Goal: Information Seeking & Learning: Learn about a topic

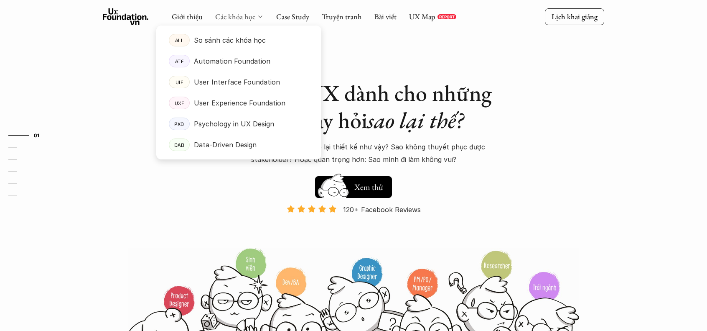
click at [237, 16] on link "Các khóa học" at bounding box center [235, 17] width 40 height 10
click at [230, 87] on p "User Interface Foundation" at bounding box center [237, 82] width 86 height 13
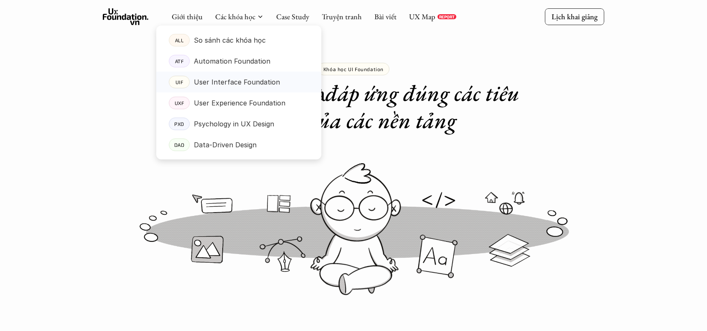
click at [209, 83] on p "User Interface Foundation" at bounding box center [237, 82] width 86 height 13
click at [174, 84] on div "UIF" at bounding box center [179, 82] width 21 height 13
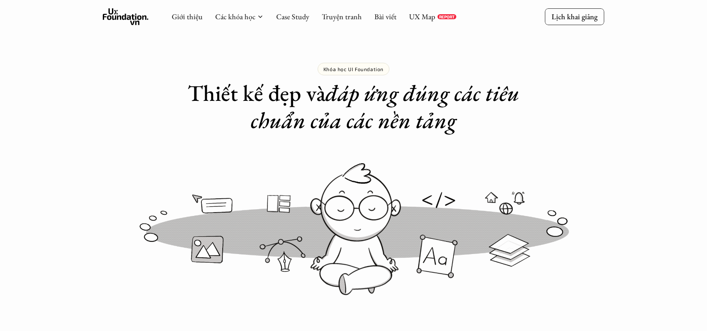
click at [305, 21] on link "Case Study" at bounding box center [292, 17] width 33 height 10
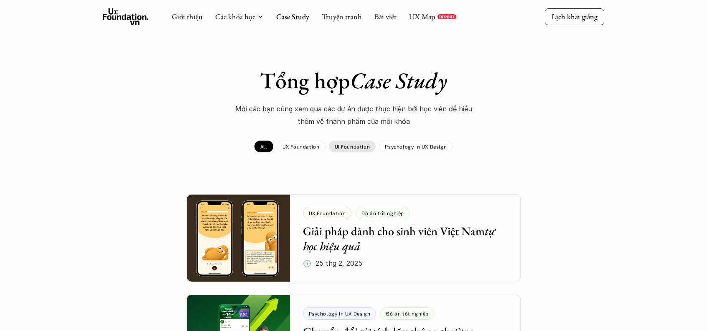
click at [354, 148] on p "UI Foundation" at bounding box center [353, 146] width 36 height 6
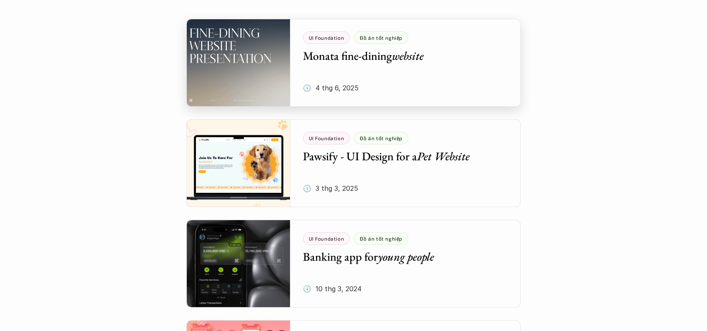
scroll to position [176, 0]
click at [251, 83] on div at bounding box center [353, 62] width 334 height 88
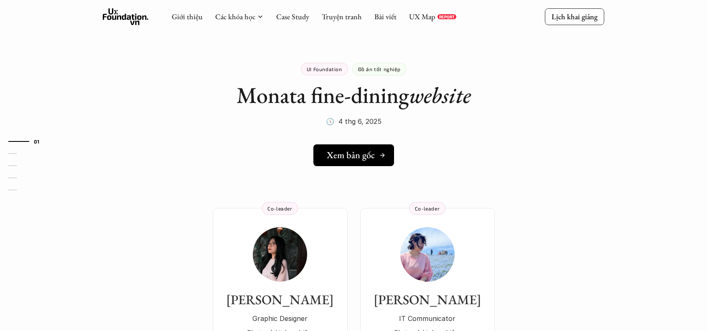
click at [343, 158] on h5 "Xem bản gốc" at bounding box center [351, 155] width 48 height 11
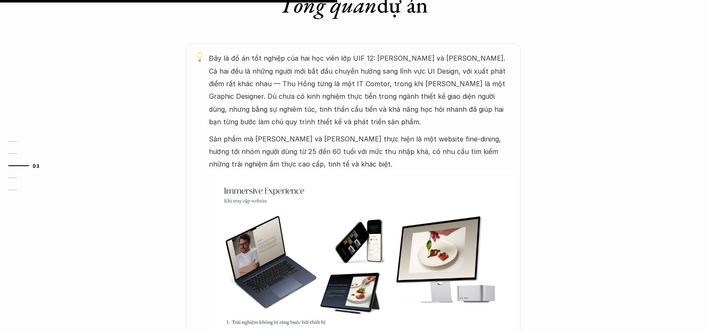
scroll to position [425, 0]
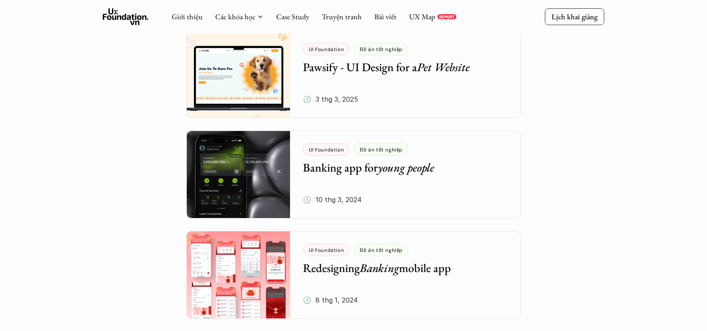
scroll to position [264, 0]
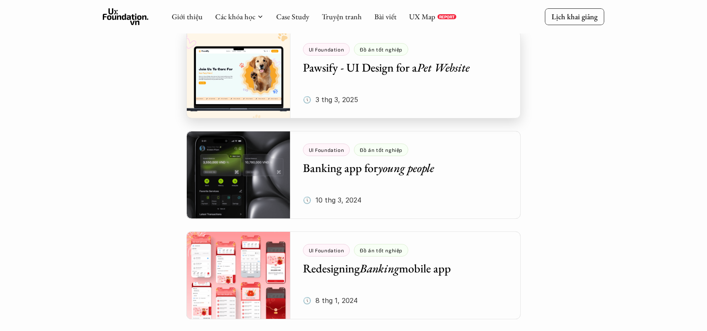
click at [242, 81] on div at bounding box center [353, 75] width 334 height 88
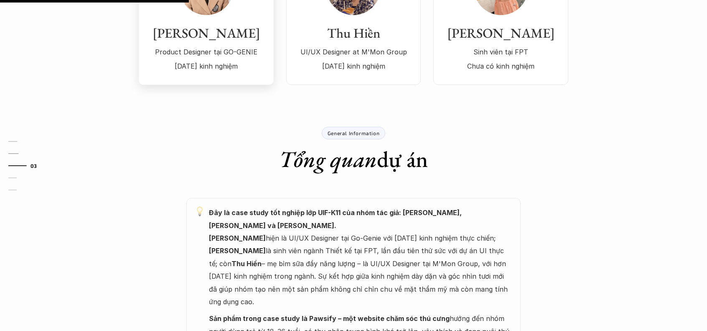
scroll to position [267, 0]
